Goal: Find specific page/section: Find specific page/section

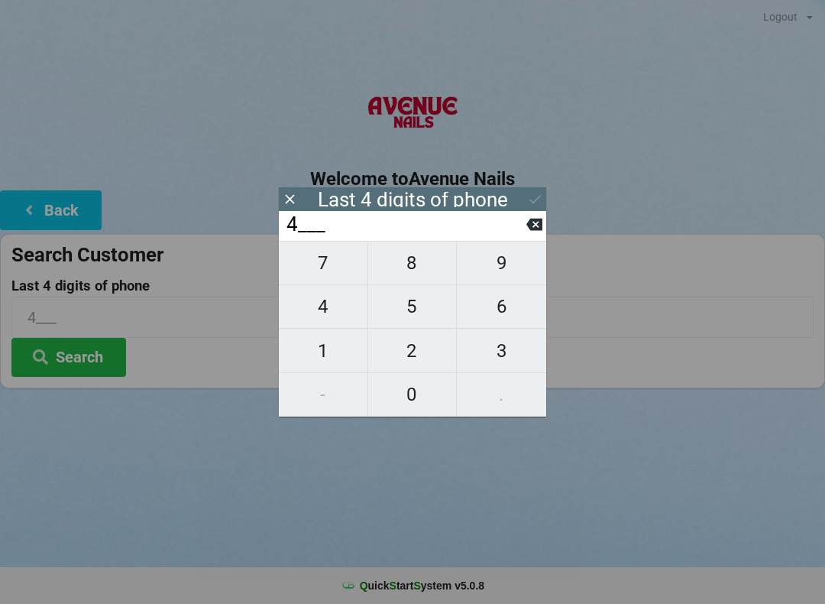
click at [525, 237] on input "4___" at bounding box center [405, 224] width 241 height 24
click at [520, 225] on input "4___" at bounding box center [405, 224] width 241 height 24
click at [526, 232] on icon at bounding box center [534, 224] width 16 height 16
type input "____"
click at [345, 272] on span "7" at bounding box center [323, 263] width 89 height 32
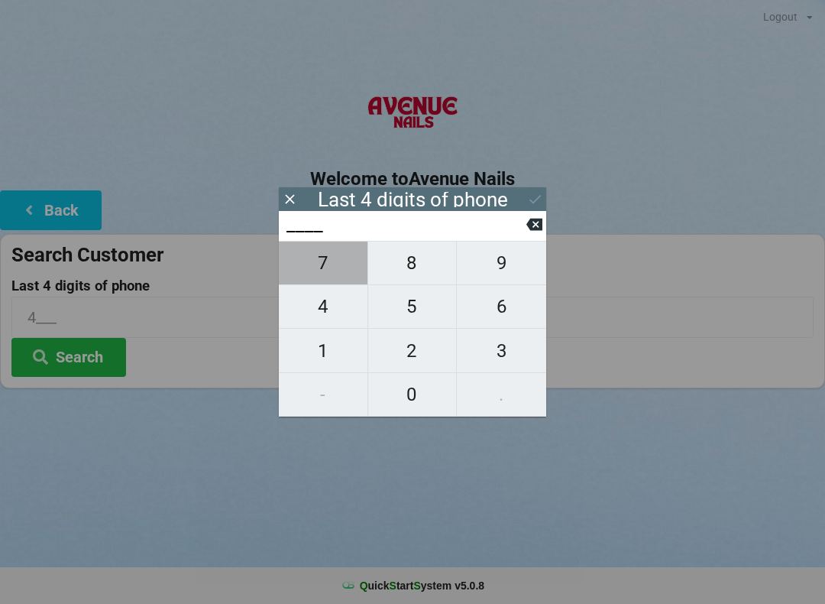
type input "7___"
click at [502, 305] on span "6" at bounding box center [501, 306] width 89 height 32
type input "76__"
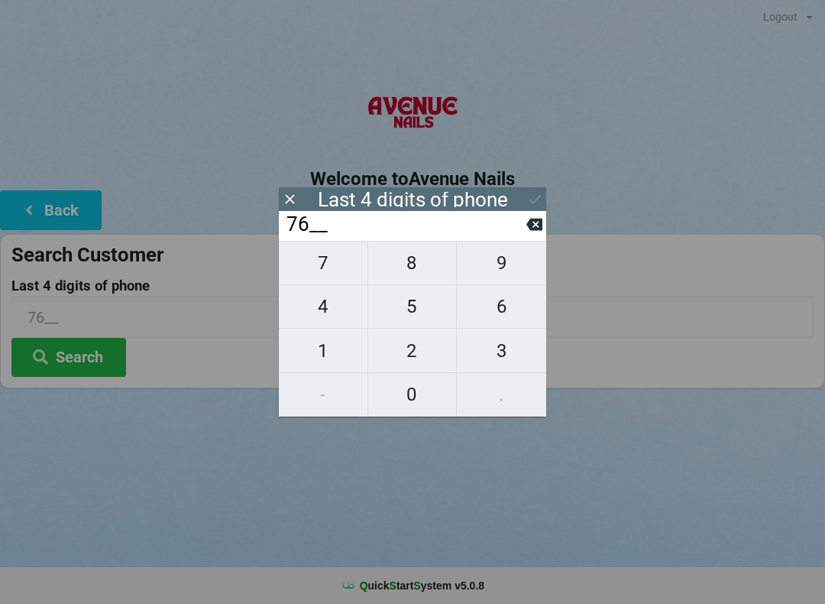
click at [350, 261] on span "7" at bounding box center [323, 263] width 89 height 32
type input "767_"
click at [351, 264] on span "7" at bounding box center [323, 263] width 89 height 32
type input "7677"
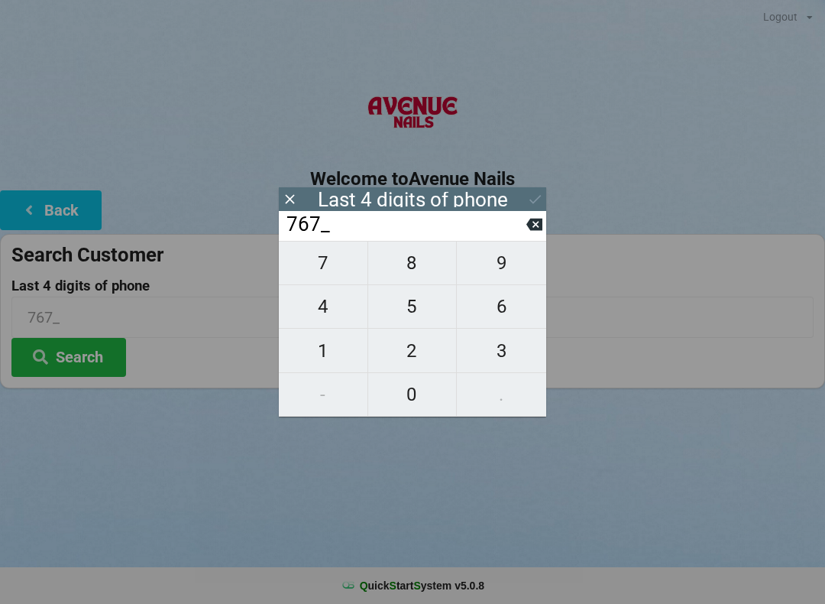
type input "7677"
click at [536, 199] on icon at bounding box center [535, 199] width 11 height 9
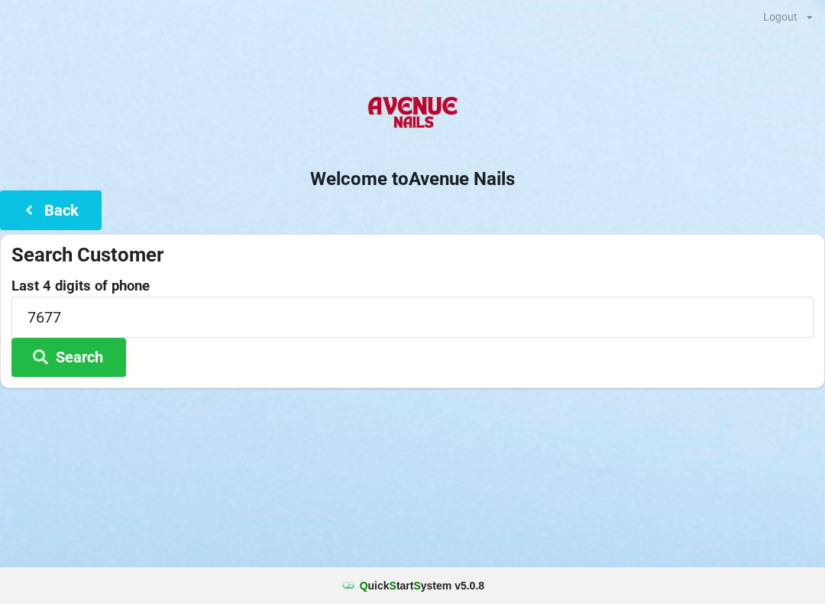
click at [96, 358] on button "Search" at bounding box center [68, 357] width 115 height 39
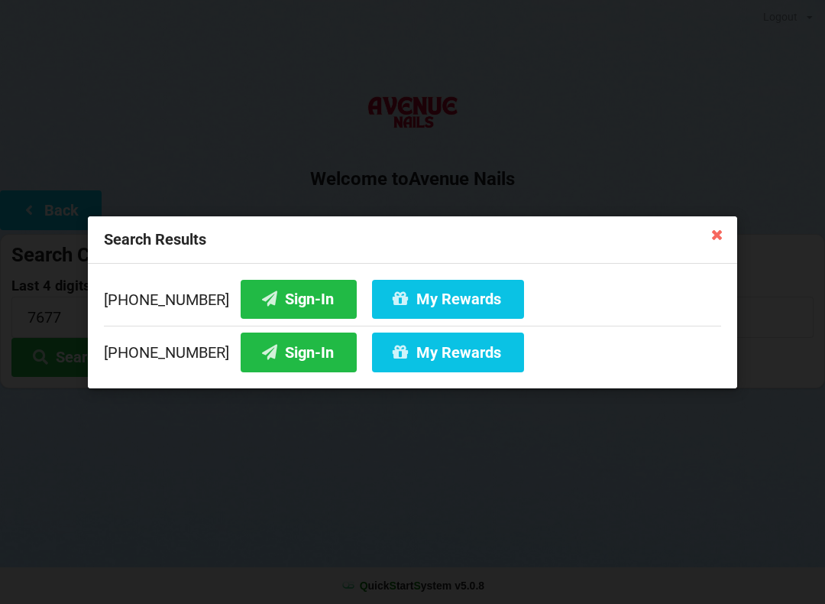
click at [286, 296] on button "Sign-In" at bounding box center [299, 298] width 116 height 39
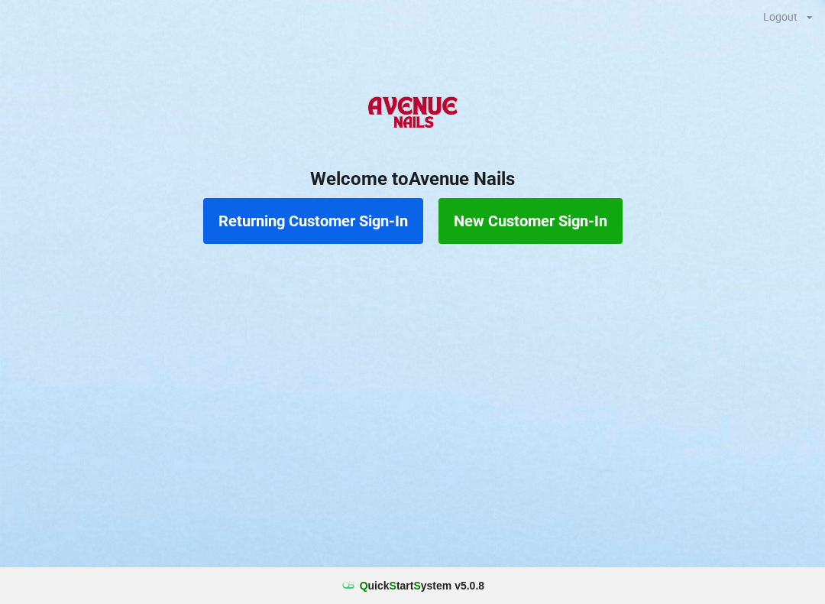
click at [323, 208] on button "Returning Customer Sign-In" at bounding box center [313, 221] width 220 height 46
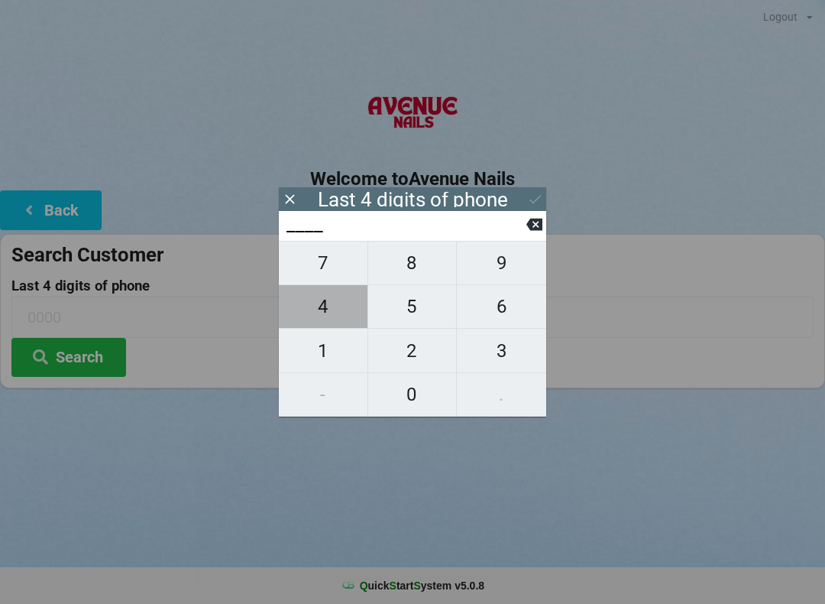
click at [324, 312] on span "4" at bounding box center [323, 306] width 89 height 32
type input "4___"
click at [504, 267] on span "9" at bounding box center [501, 263] width 89 height 32
type input "49__"
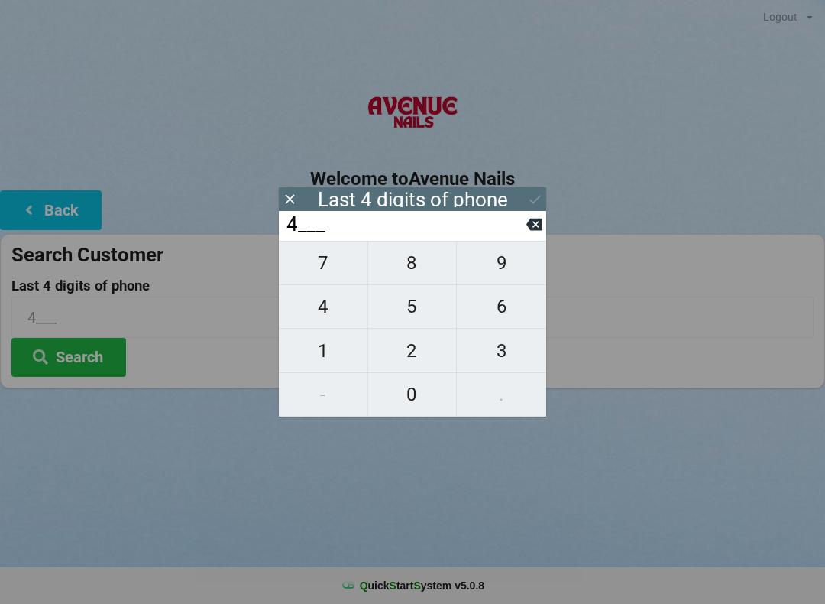
type input "49__"
click at [497, 313] on span "6" at bounding box center [501, 306] width 89 height 32
type input "496_"
click at [406, 312] on span "5" at bounding box center [412, 306] width 89 height 32
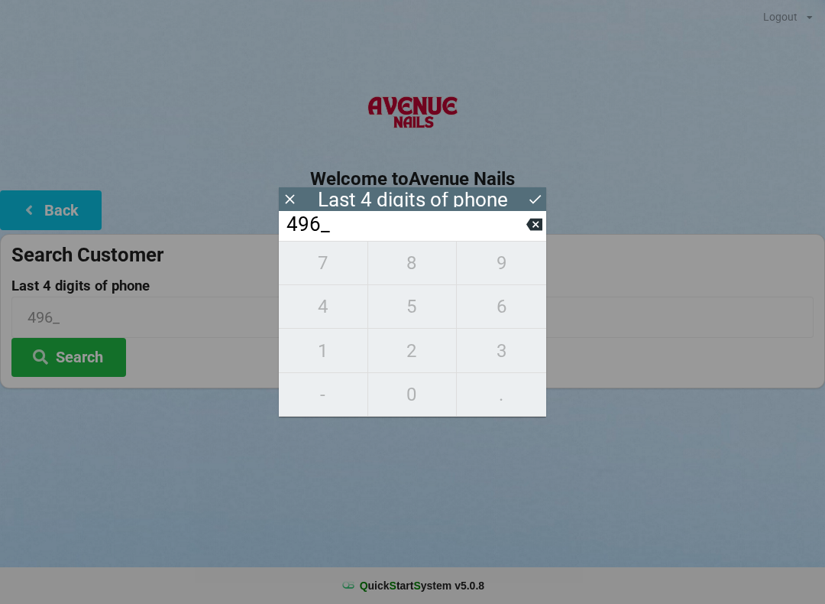
type input "4965"
click at [83, 345] on button "Search" at bounding box center [68, 357] width 115 height 39
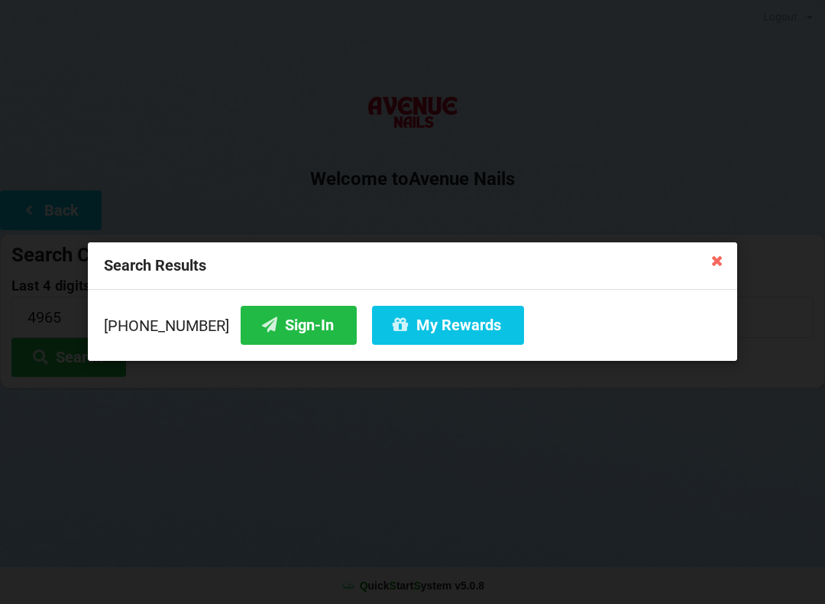
click at [431, 329] on button "My Rewards" at bounding box center [448, 325] width 152 height 39
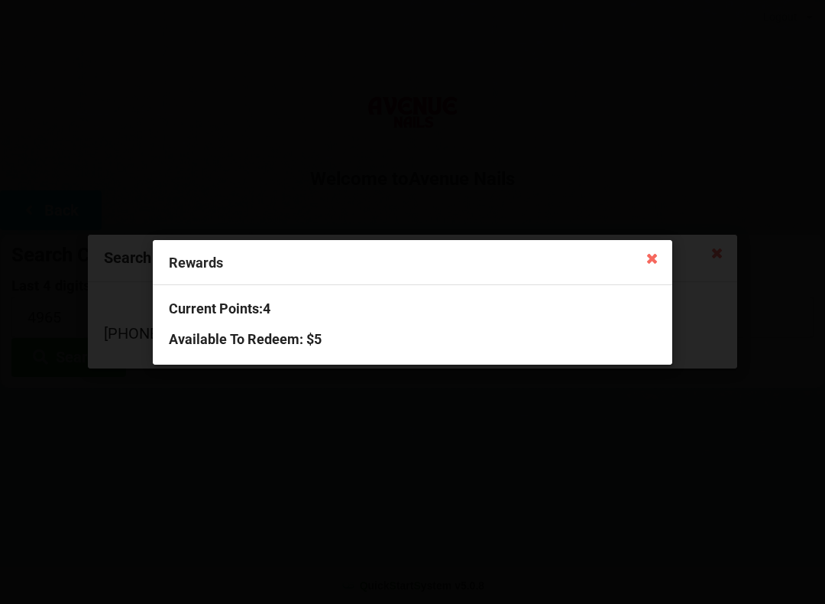
click at [648, 257] on icon at bounding box center [652, 257] width 24 height 24
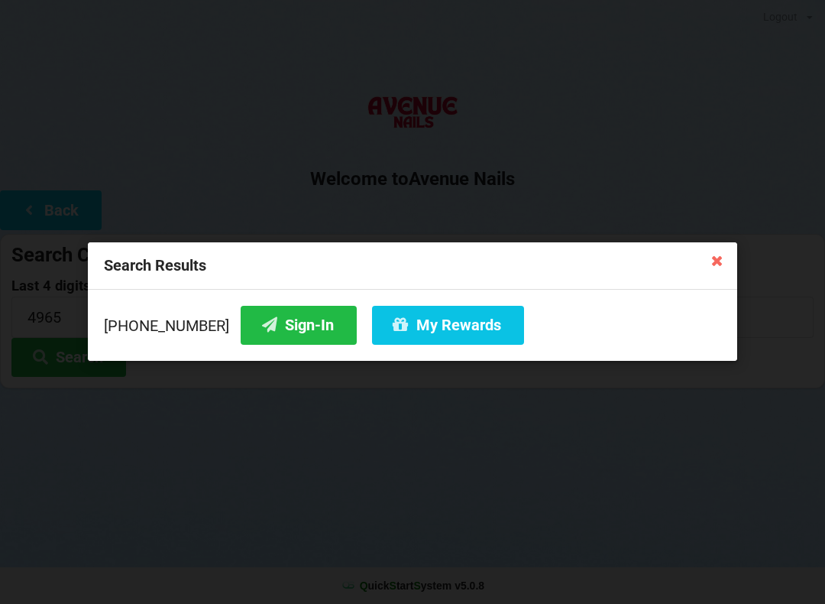
click at [278, 327] on button "Sign-In" at bounding box center [299, 325] width 116 height 39
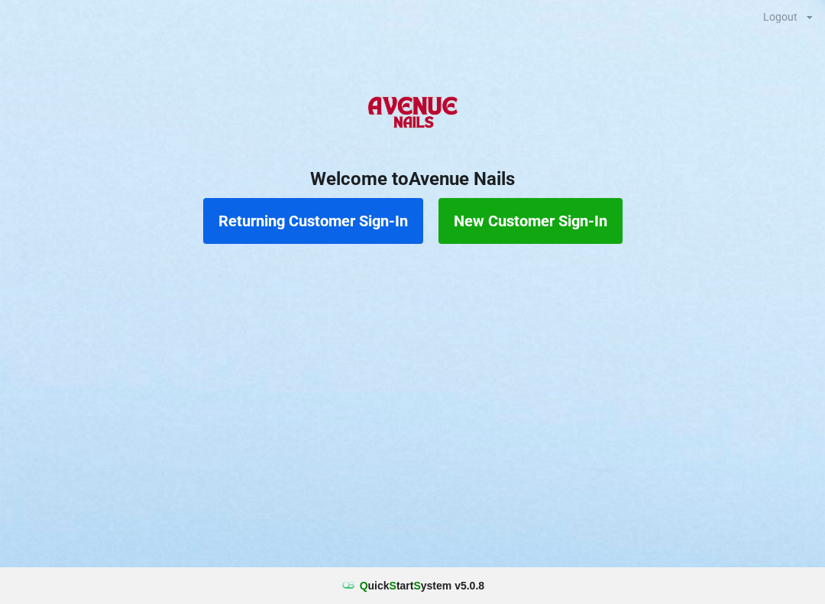
click at [318, 214] on button "Returning Customer Sign-In" at bounding box center [313, 221] width 220 height 46
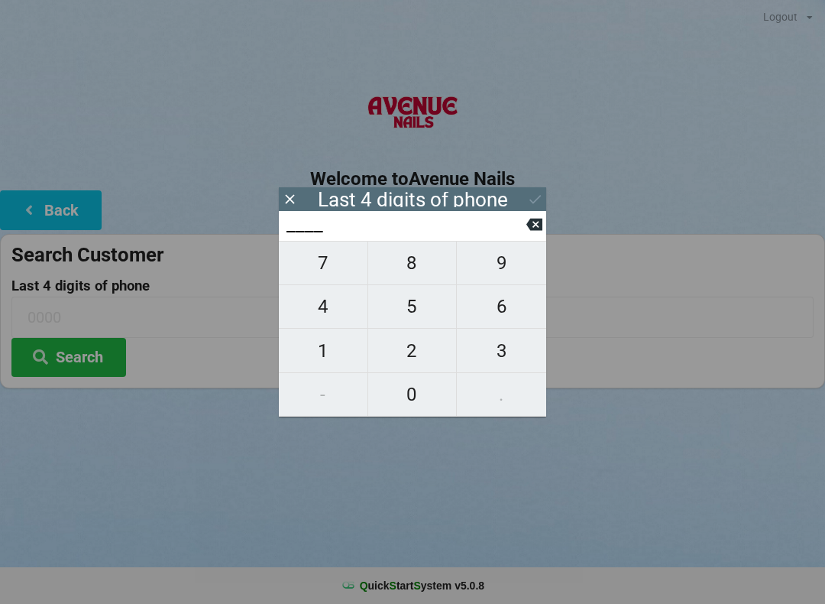
click at [332, 306] on span "4" at bounding box center [323, 306] width 89 height 32
type input "4___"
click at [331, 355] on span "1" at bounding box center [323, 351] width 89 height 32
type input "41__"
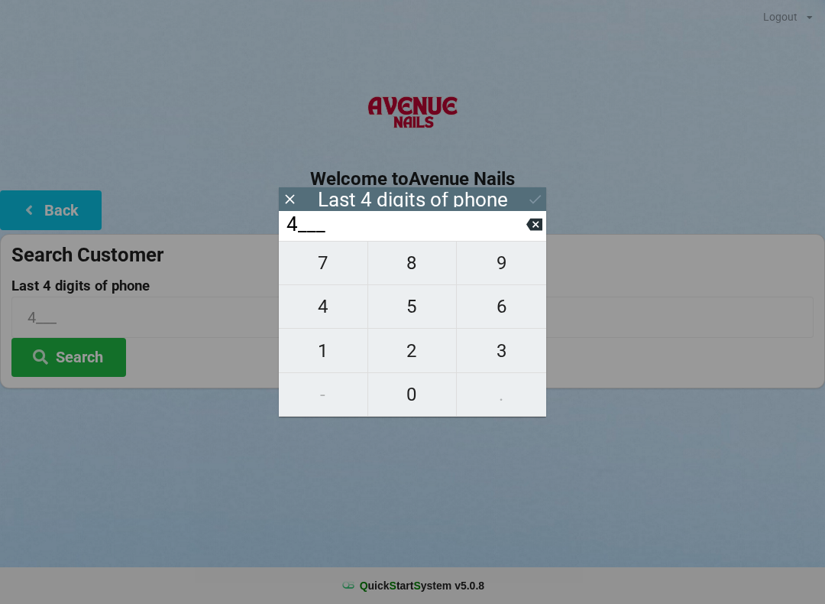
type input "41__"
click at [319, 341] on span "1" at bounding box center [323, 351] width 89 height 32
type input "411_"
click at [413, 342] on span "2" at bounding box center [412, 351] width 89 height 32
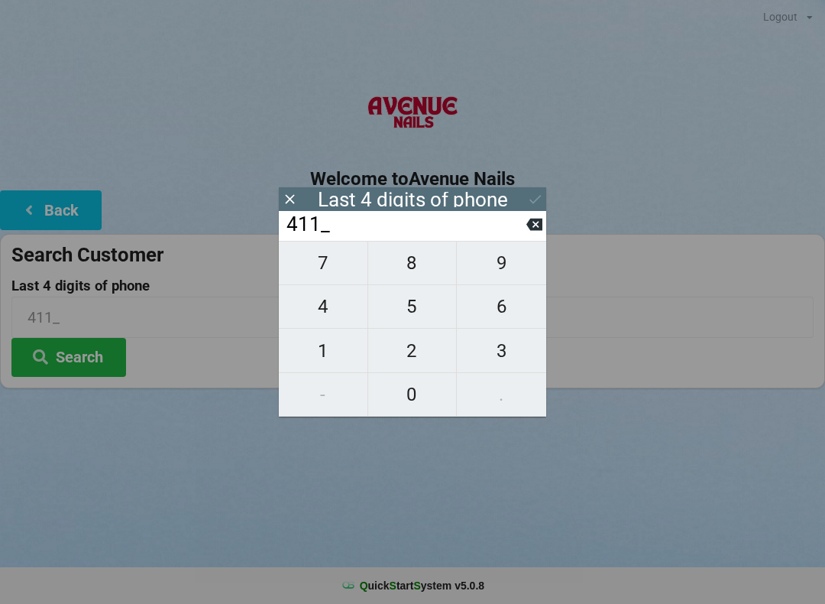
type input "4112"
click at [77, 345] on button "Search" at bounding box center [68, 357] width 115 height 39
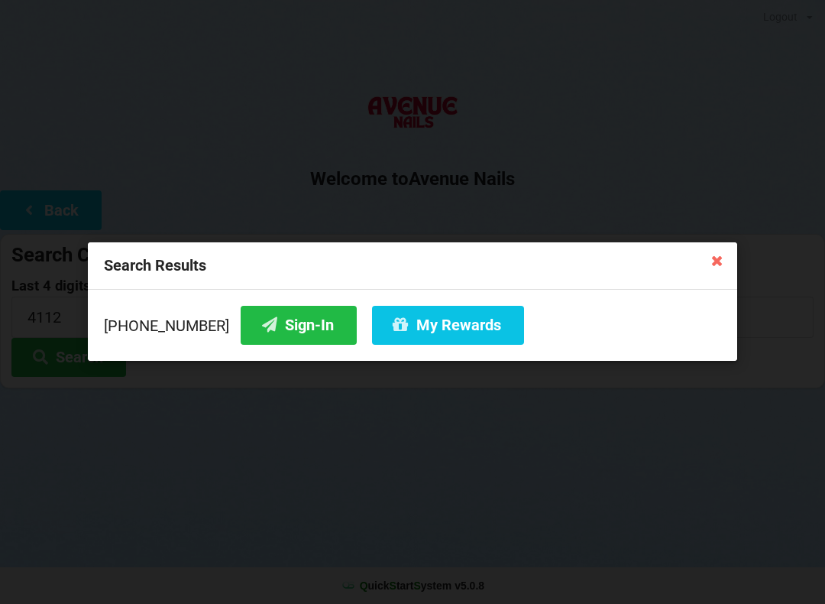
click at [276, 312] on button "Sign-In" at bounding box center [299, 325] width 116 height 39
